Goal: Find specific page/section: Find specific page/section

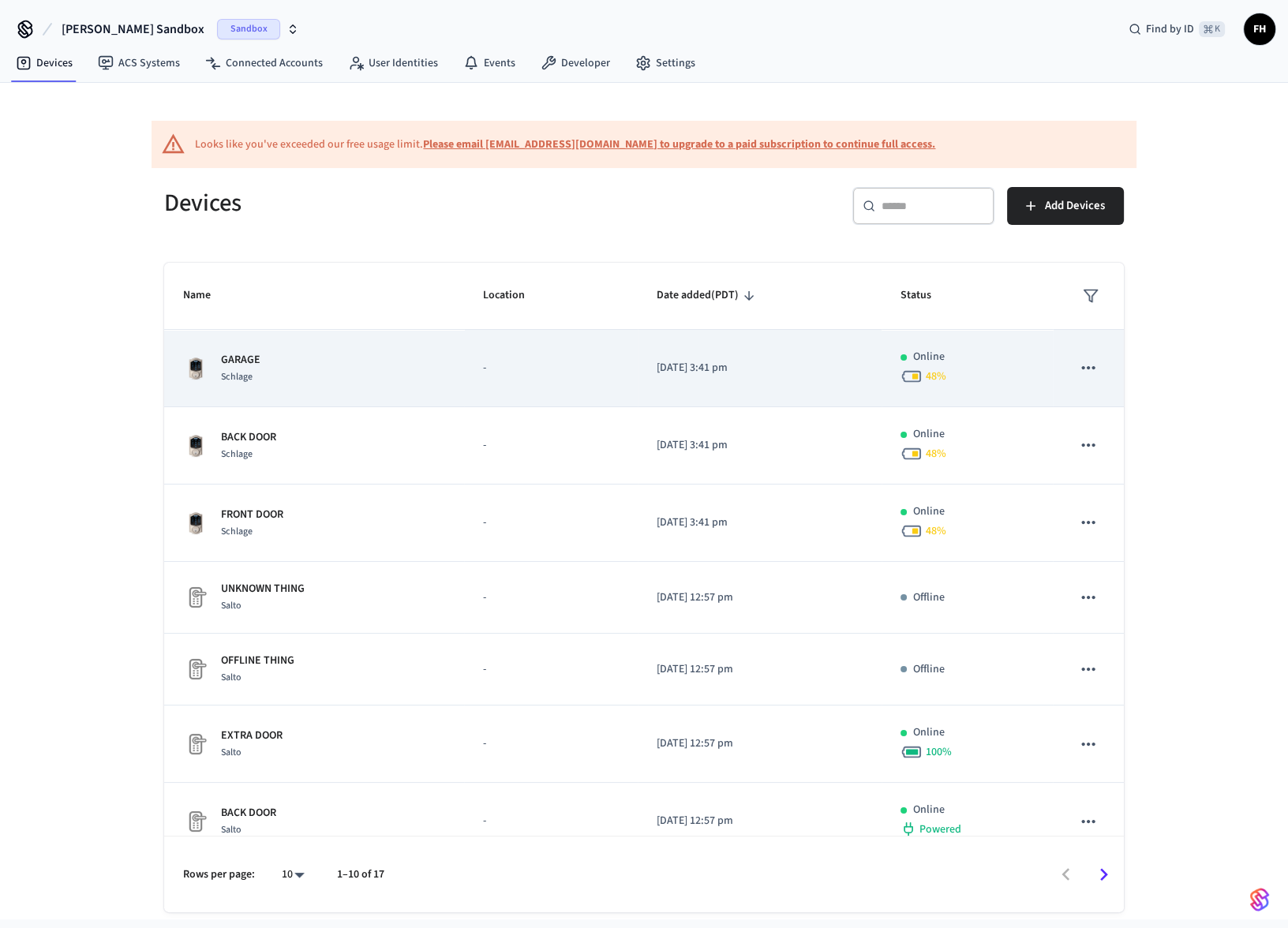
click at [289, 374] on div "GARAGE Schlage" at bounding box center [314, 369] width 262 height 33
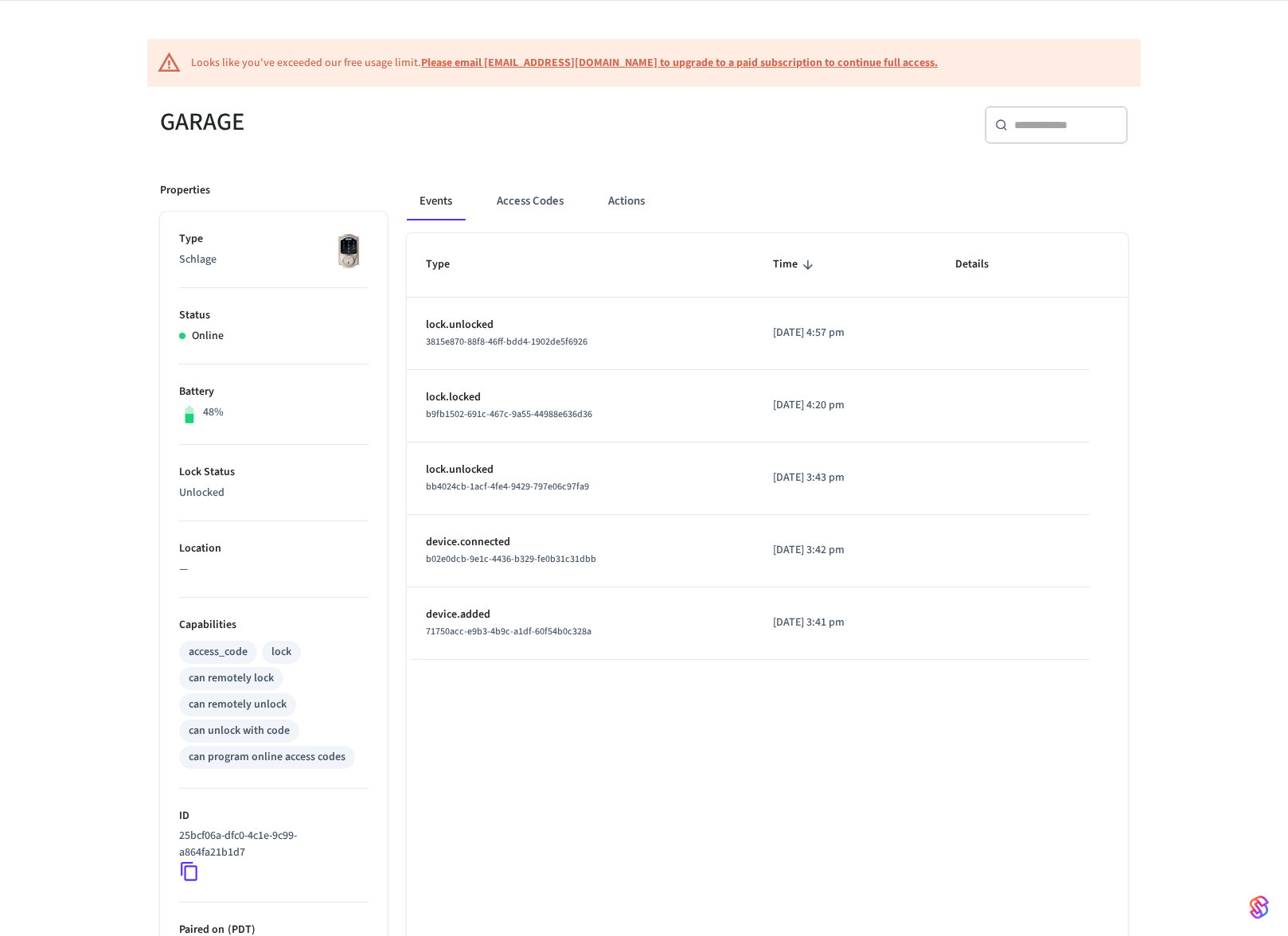
scroll to position [121, 0]
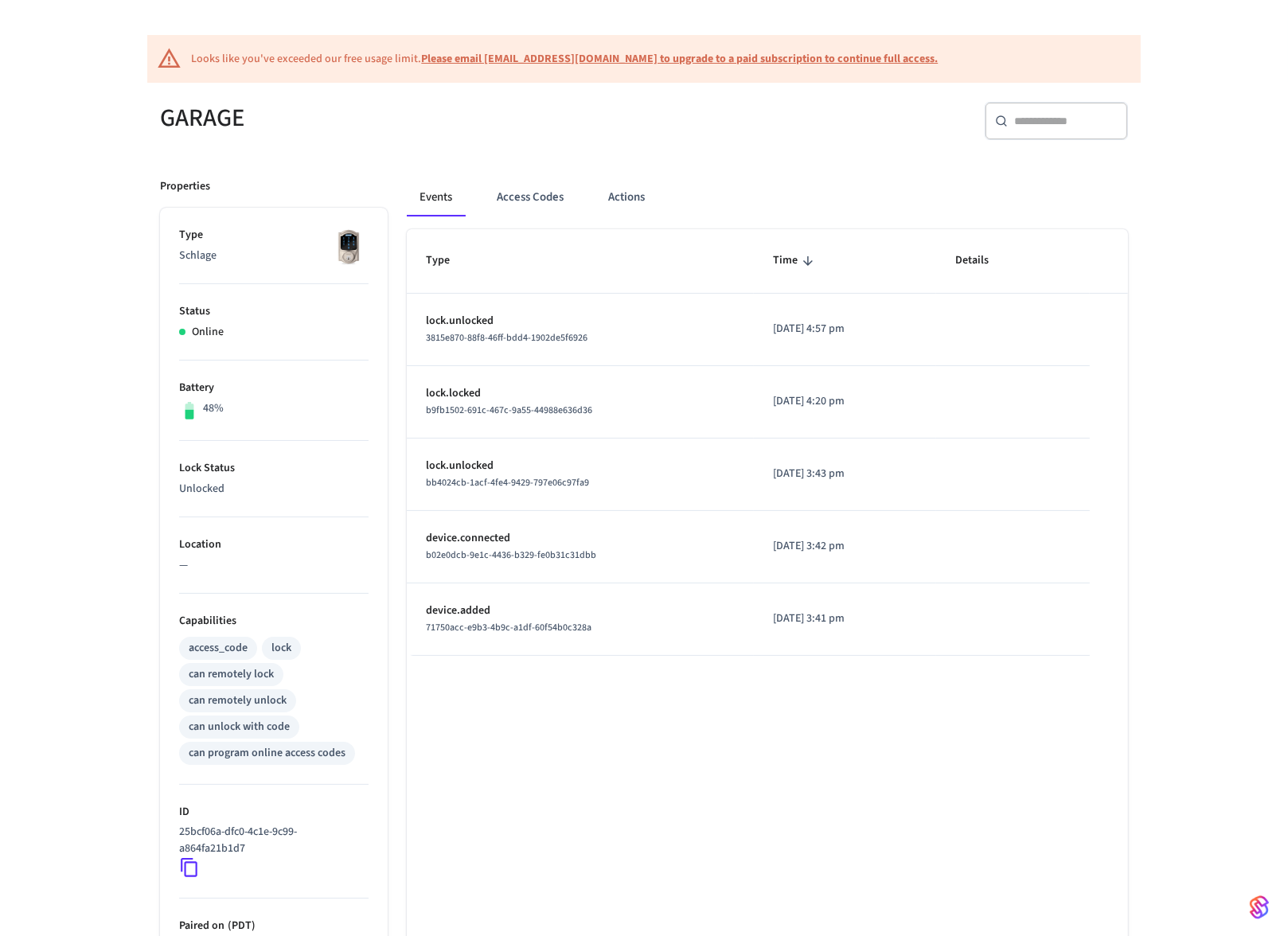
drag, startPoint x: 189, startPoint y: 328, endPoint x: 255, endPoint y: 327, distance: 66.0
click at [255, 327] on div "Online" at bounding box center [274, 332] width 190 height 17
drag, startPoint x: 196, startPoint y: 406, endPoint x: 245, endPoint y: 414, distance: 49.6
click at [245, 414] on div "48%" at bounding box center [274, 410] width 190 height 21
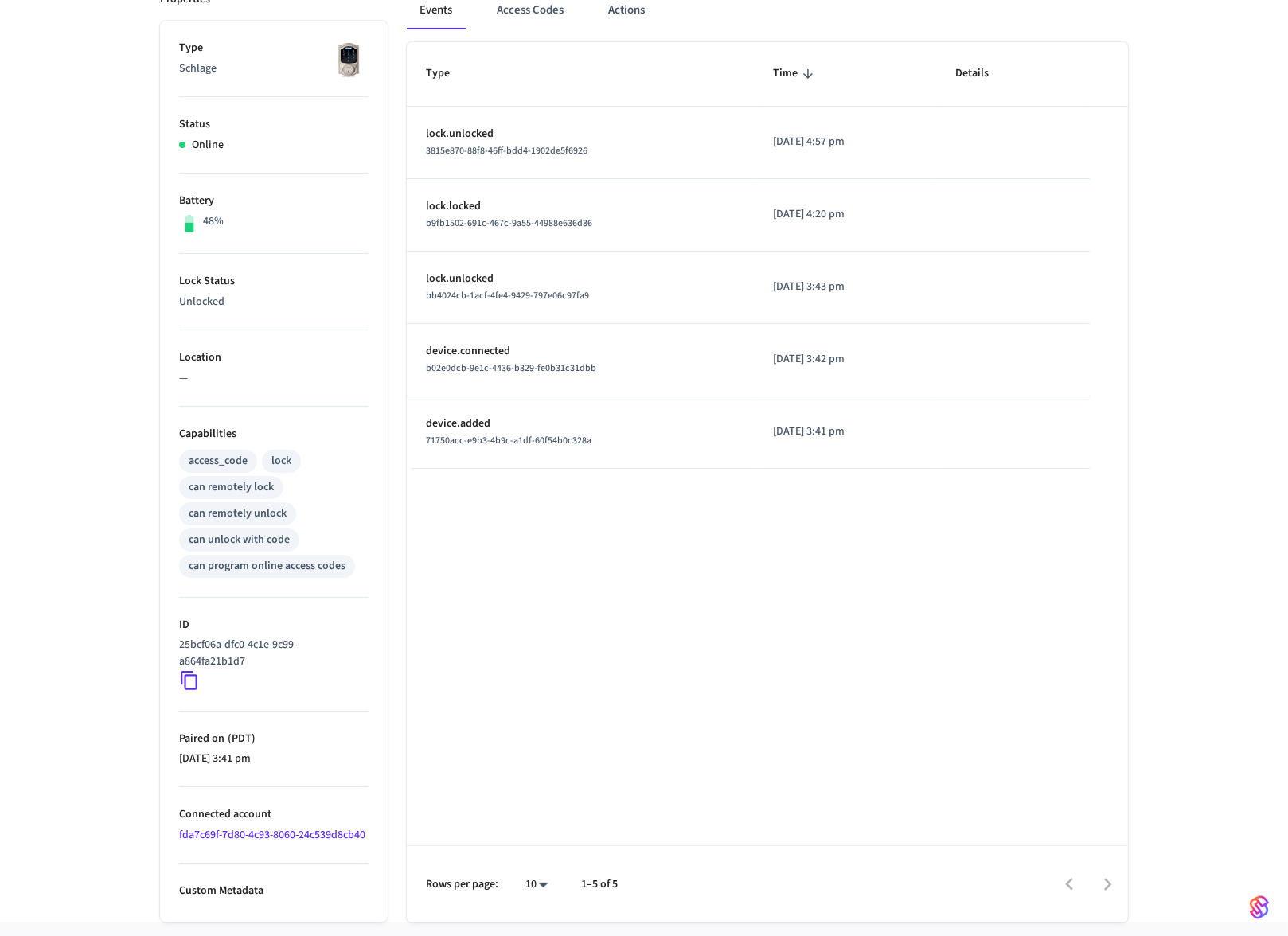
scroll to position [310, 0]
drag, startPoint x: 178, startPoint y: 640, endPoint x: 264, endPoint y: 661, distance: 88.5
click at [264, 661] on p "25bcf06a-dfc0-4c1e-9c99-a864fa21b1d7" at bounding box center [270, 651] width 183 height 33
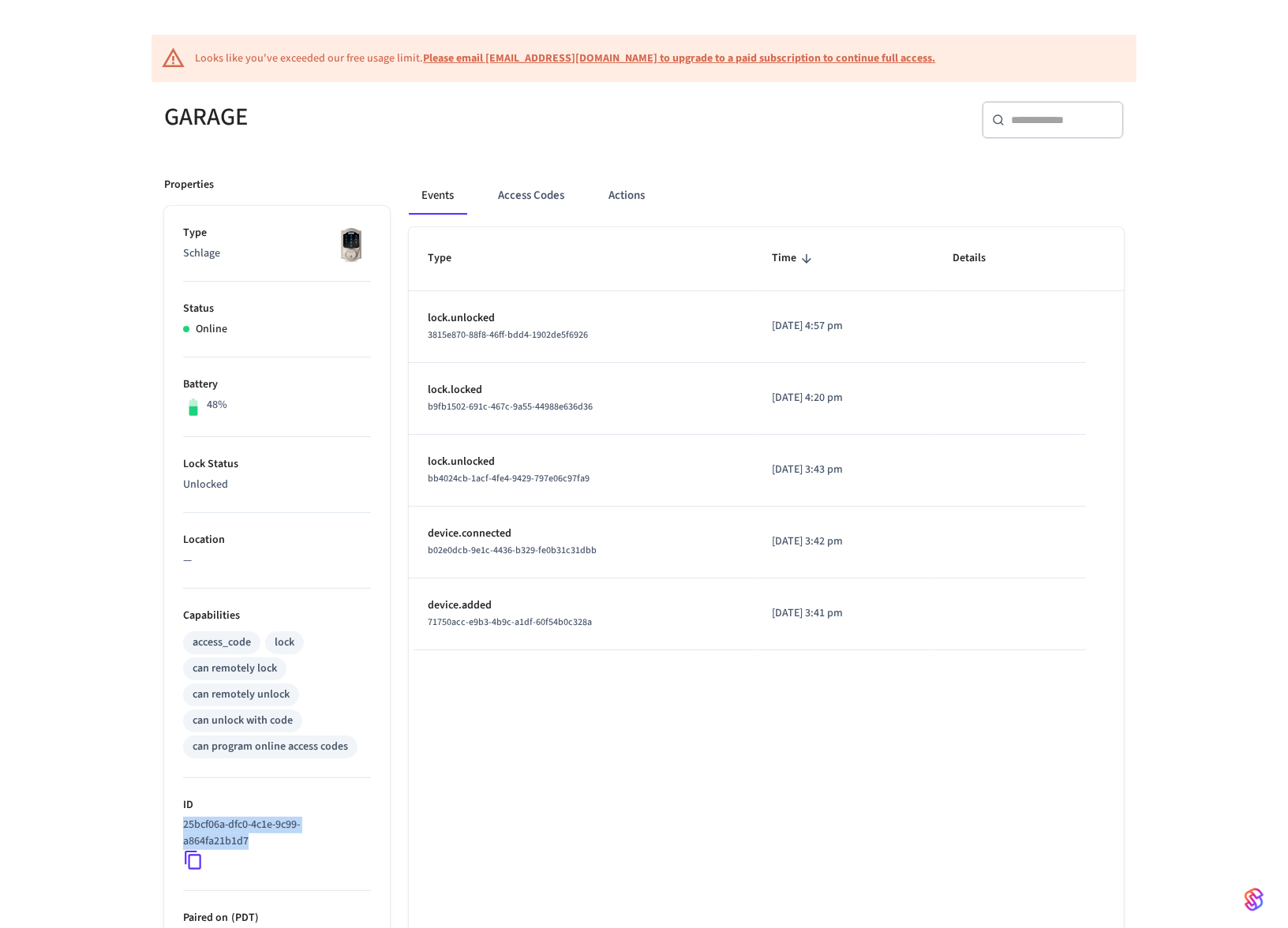
scroll to position [0, 0]
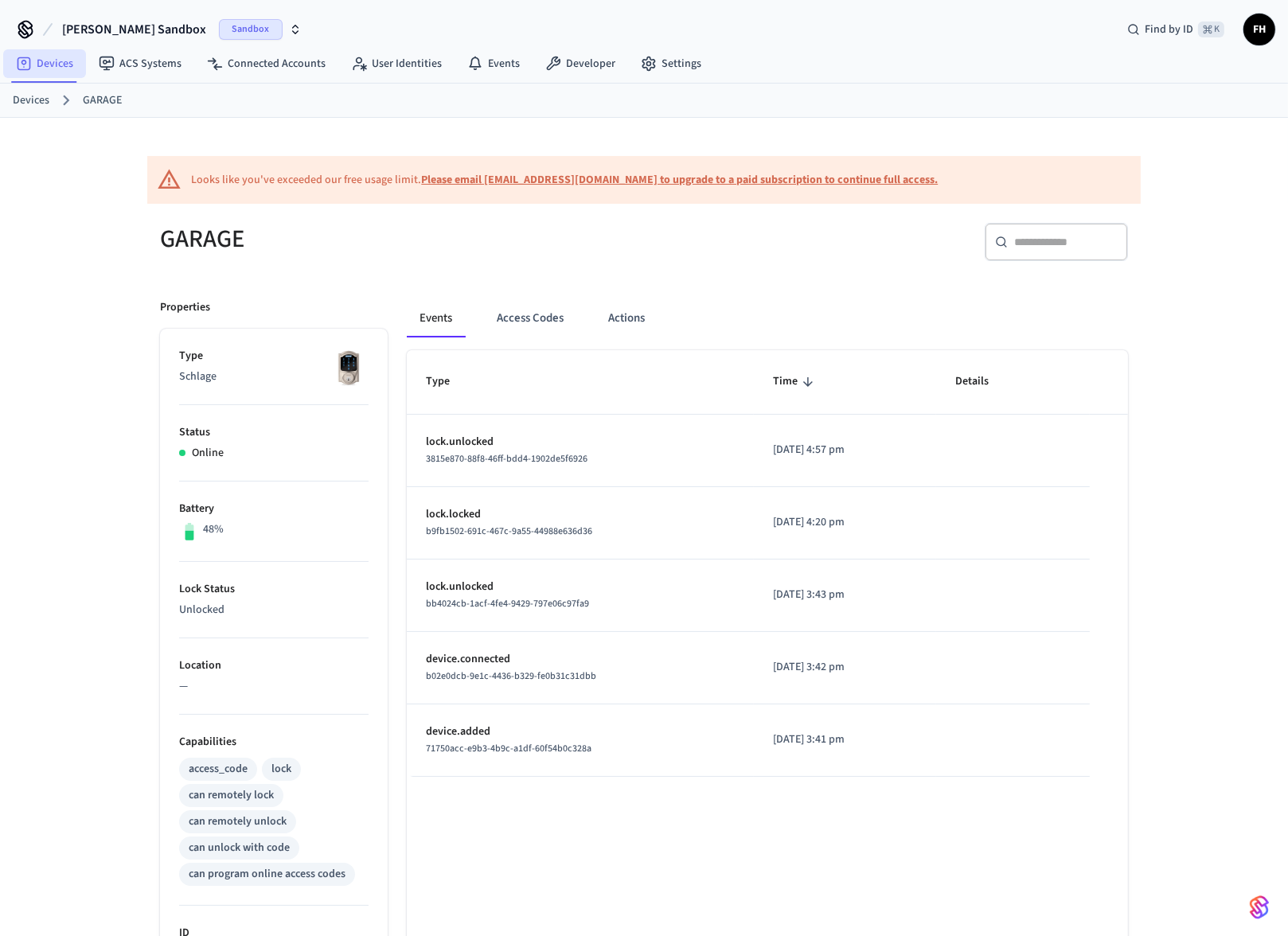
click at [53, 67] on link "Devices" at bounding box center [45, 63] width 83 height 28
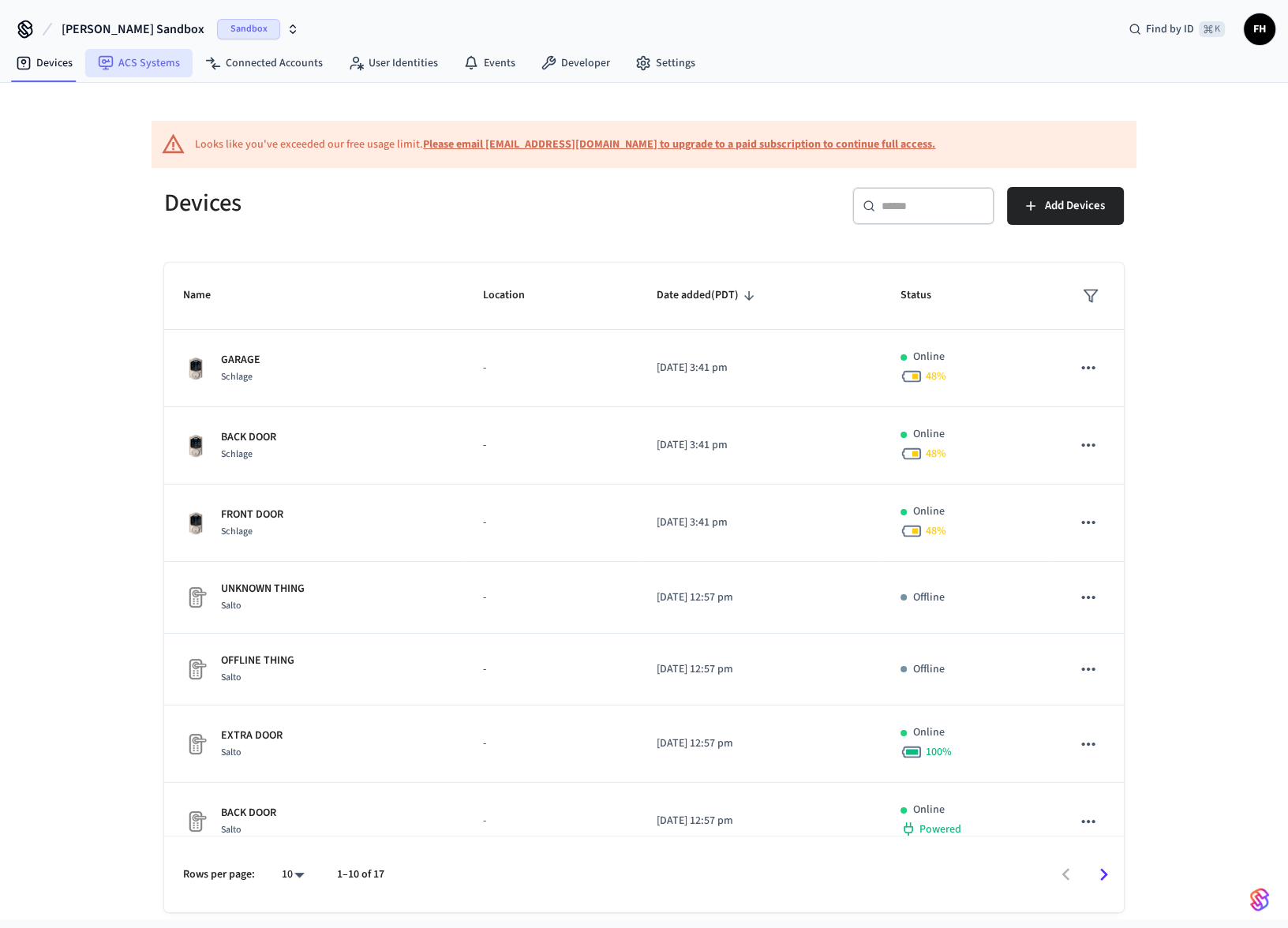
click at [126, 66] on link "ACS Systems" at bounding box center [139, 63] width 107 height 28
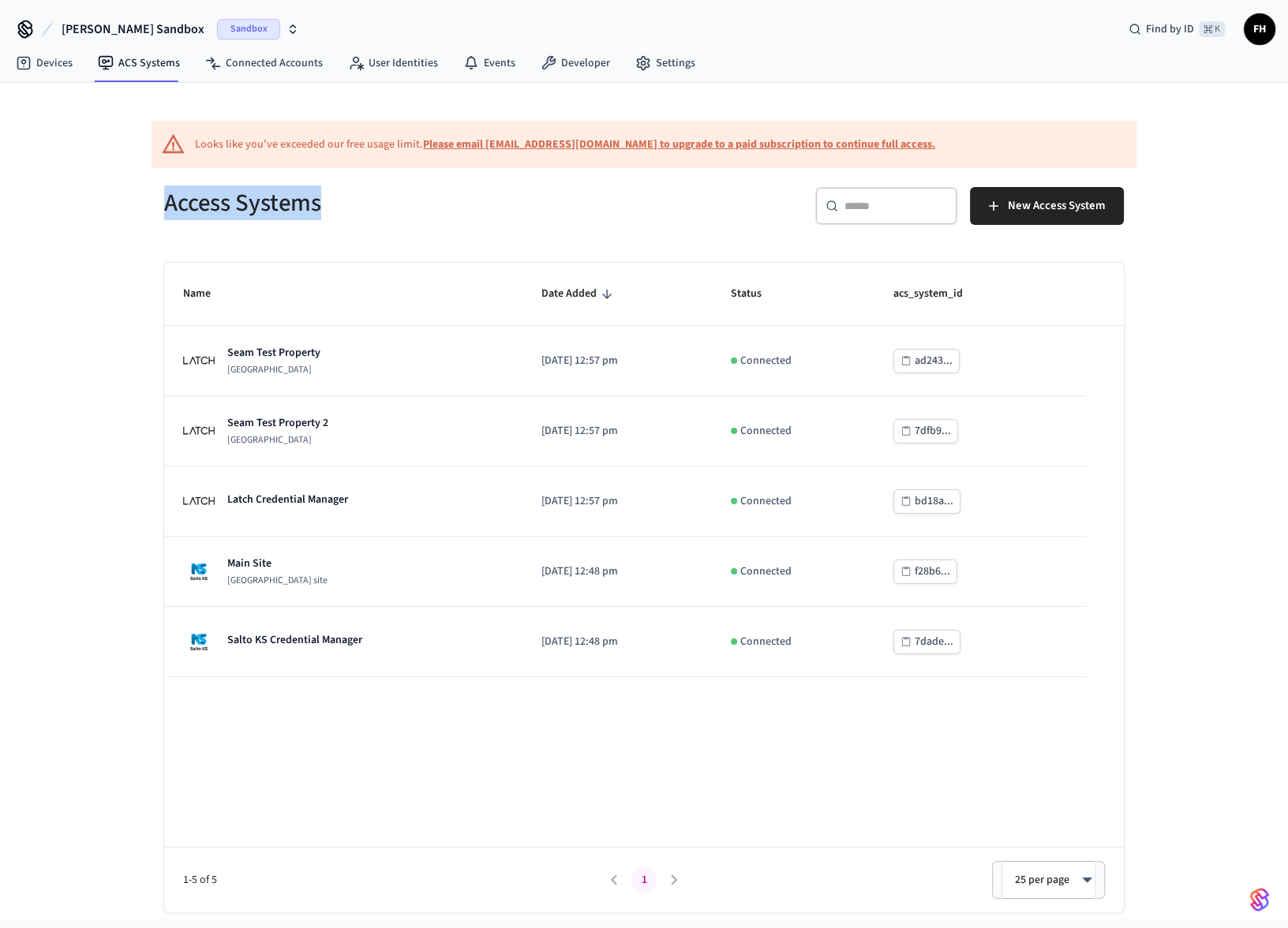
drag, startPoint x: 179, startPoint y: 208, endPoint x: 384, endPoint y: 203, distance: 205.1
click at [384, 203] on h5 "Access Systems" at bounding box center [399, 203] width 470 height 32
drag, startPoint x: 163, startPoint y: 203, endPoint x: 385, endPoint y: 206, distance: 222.0
click at [385, 206] on div "Access Systems" at bounding box center [389, 203] width 489 height 69
click at [64, 64] on link "Devices" at bounding box center [45, 63] width 83 height 28
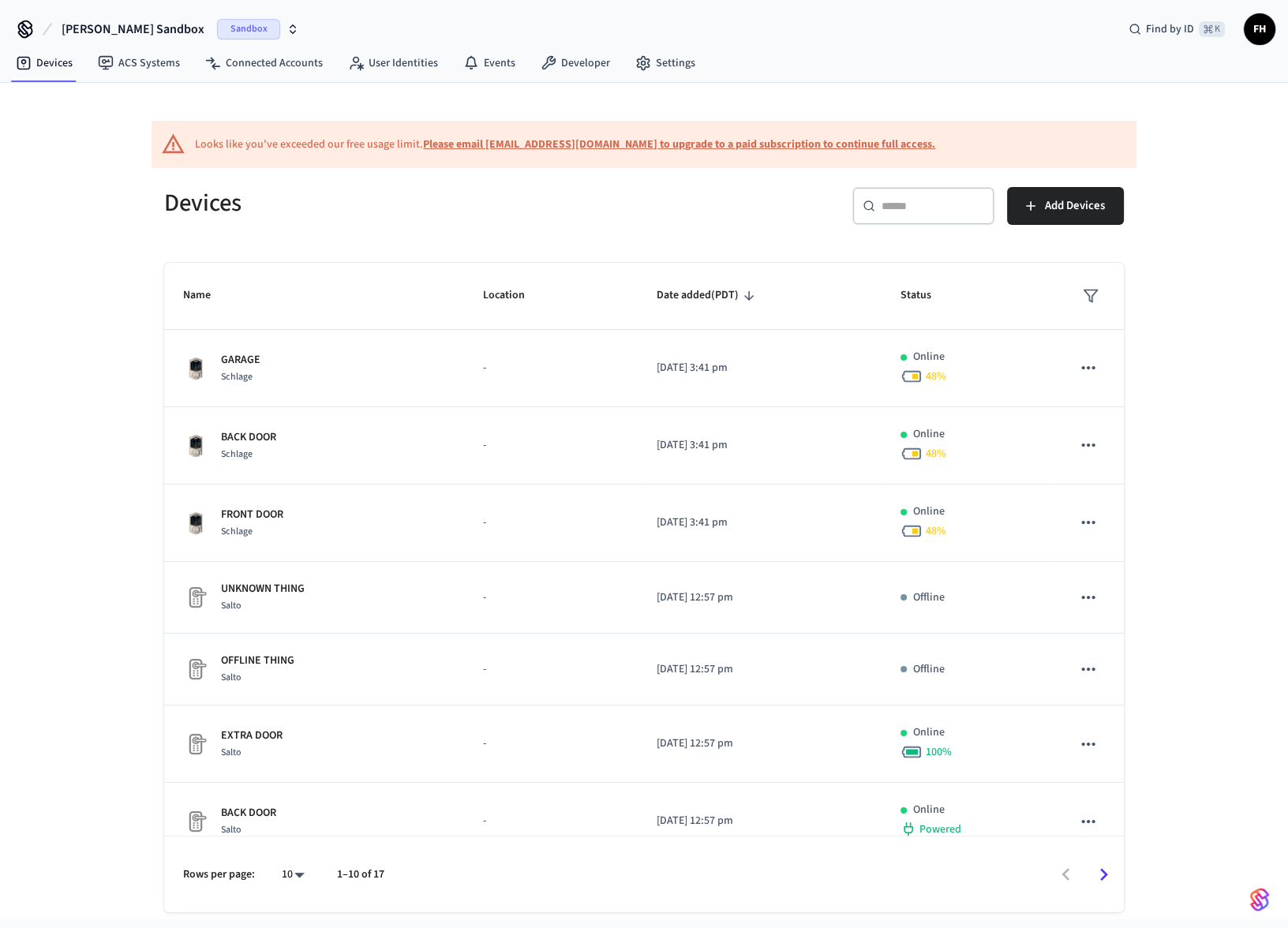
click at [144, 144] on div "Looks like you've exceeded our free usage limit. Please email [EMAIL_ADDRESS][D…" at bounding box center [644, 497] width 1011 height 830
